Goal: Task Accomplishment & Management: Use online tool/utility

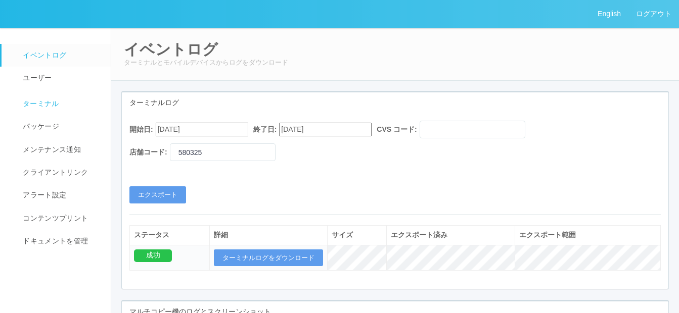
click at [53, 106] on span "ターミナル" at bounding box center [39, 104] width 39 height 8
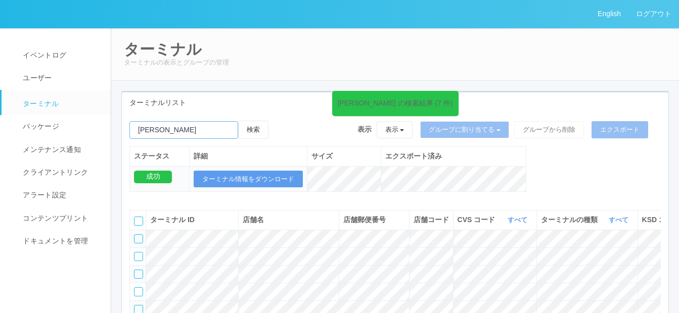
click at [159, 131] on input "emailSearch" at bounding box center [183, 130] width 109 height 18
type input "小"
paste input "神戸三宮"
type input "神戸三宮"
click at [258, 127] on button "検索" at bounding box center [253, 130] width 30 height 18
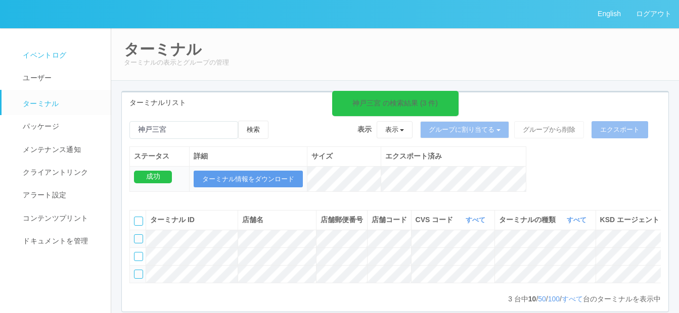
click at [40, 54] on span "イベントログ" at bounding box center [43, 55] width 46 height 8
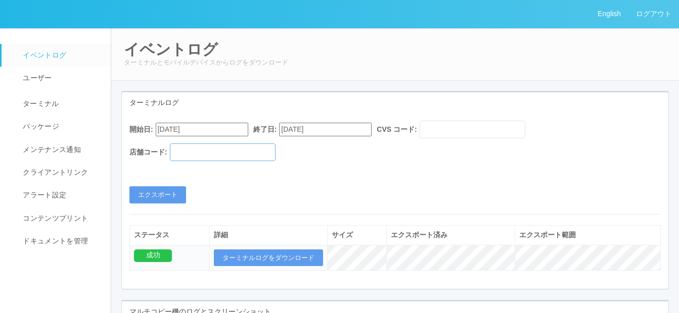
click at [212, 152] on input "text" at bounding box center [223, 152] width 106 height 18
paste input "580622"
drag, startPoint x: 212, startPoint y: 152, endPoint x: 219, endPoint y: 140, distance: 13.9
click at [217, 146] on input "580622" at bounding box center [223, 152] width 106 height 18
type input "580622"
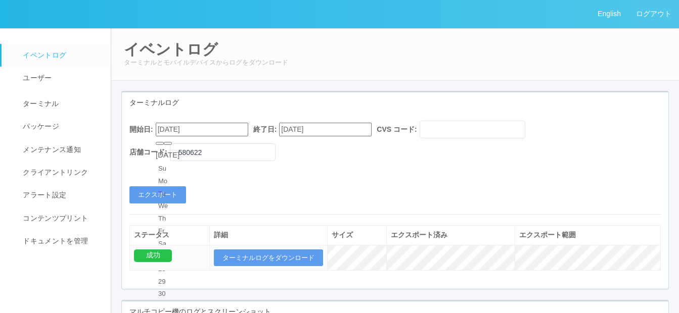
click at [225, 132] on input "[DATE]" at bounding box center [202, 130] width 92 height 14
type input "[DATE]"
click at [327, 129] on input "[DATE]" at bounding box center [325, 130] width 92 height 14
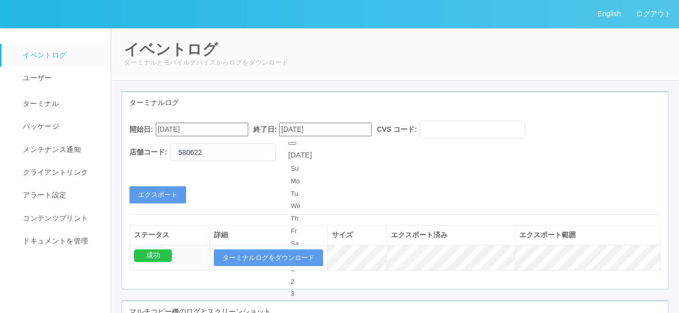
type input "[DATE]"
click at [220, 129] on input "[DATE]" at bounding box center [202, 130] width 92 height 14
click at [172, 145] on button "button" at bounding box center [168, 143] width 8 height 3
type input "[DATE]"
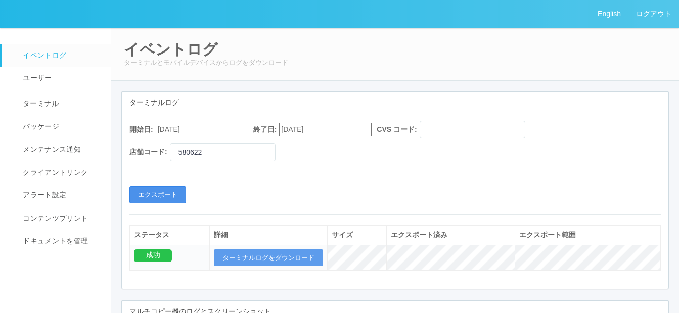
click at [169, 194] on button "エクスポート" at bounding box center [157, 194] width 57 height 17
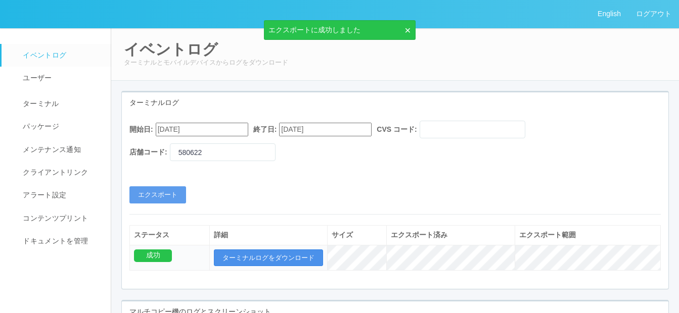
click at [257, 256] on button "ターミナルログをダウンロード" at bounding box center [268, 258] width 109 height 17
